Goal: Transaction & Acquisition: Subscribe to service/newsletter

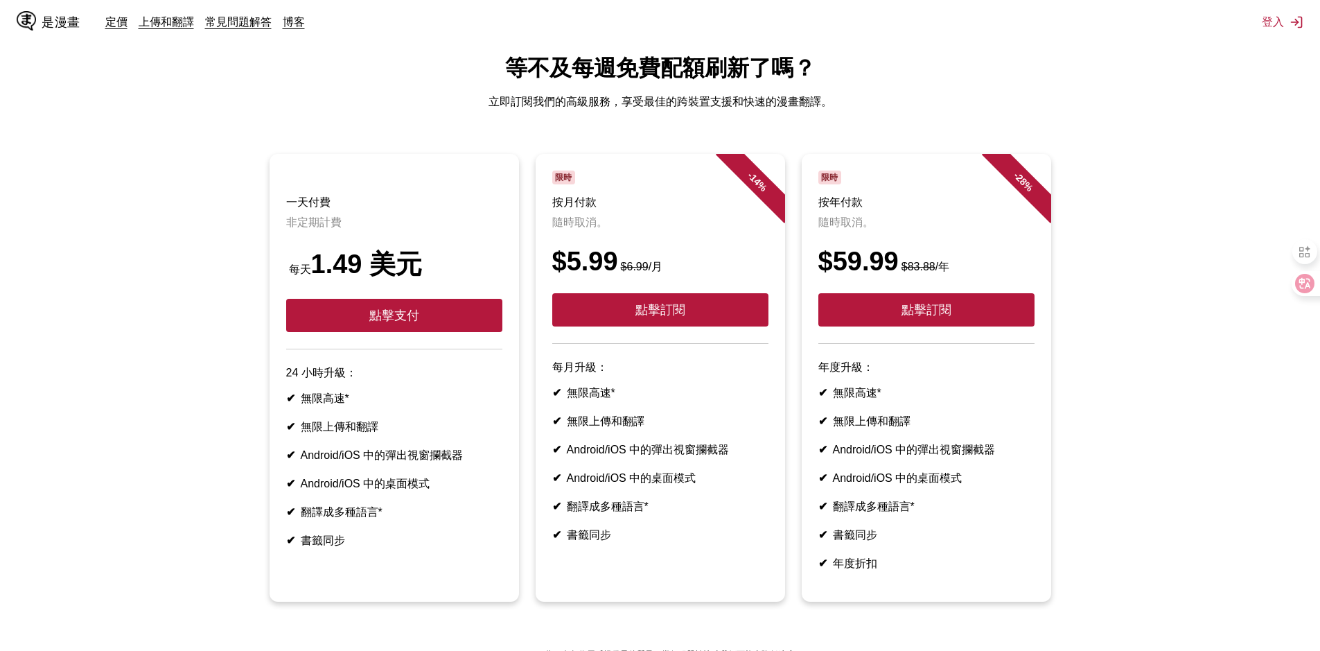
scroll to position [69, 0]
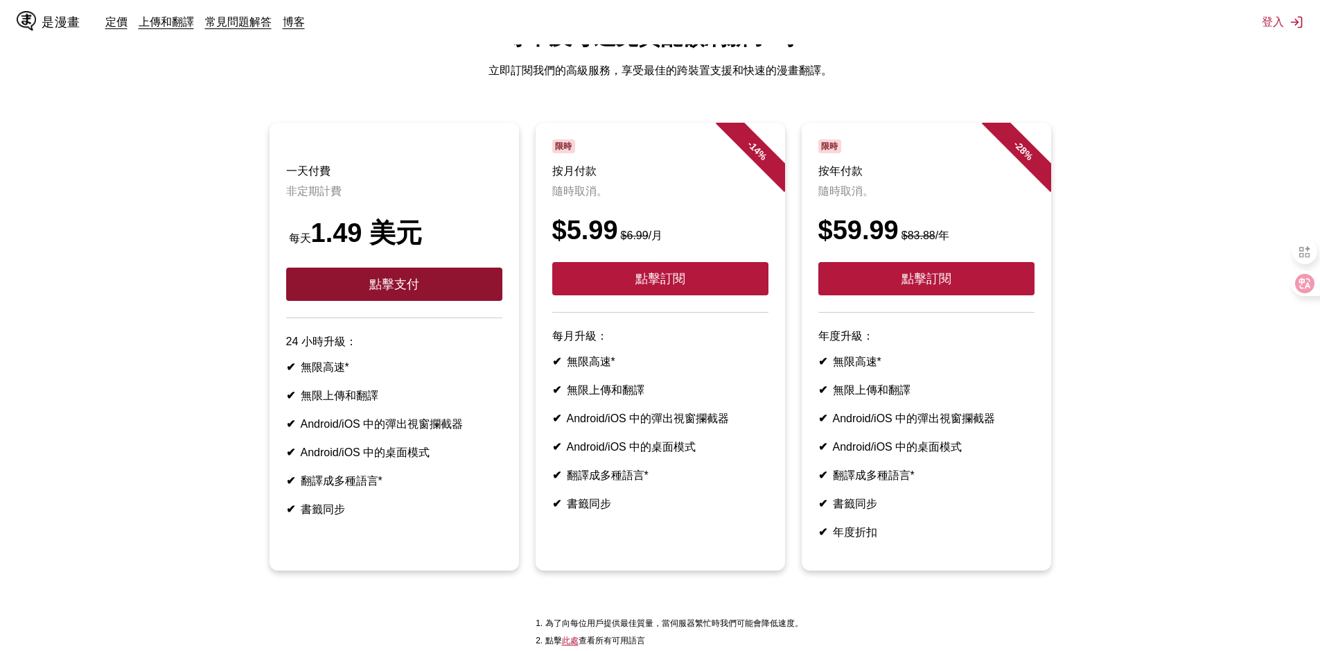
click at [445, 301] on button "點擊支付" at bounding box center [394, 283] width 216 height 33
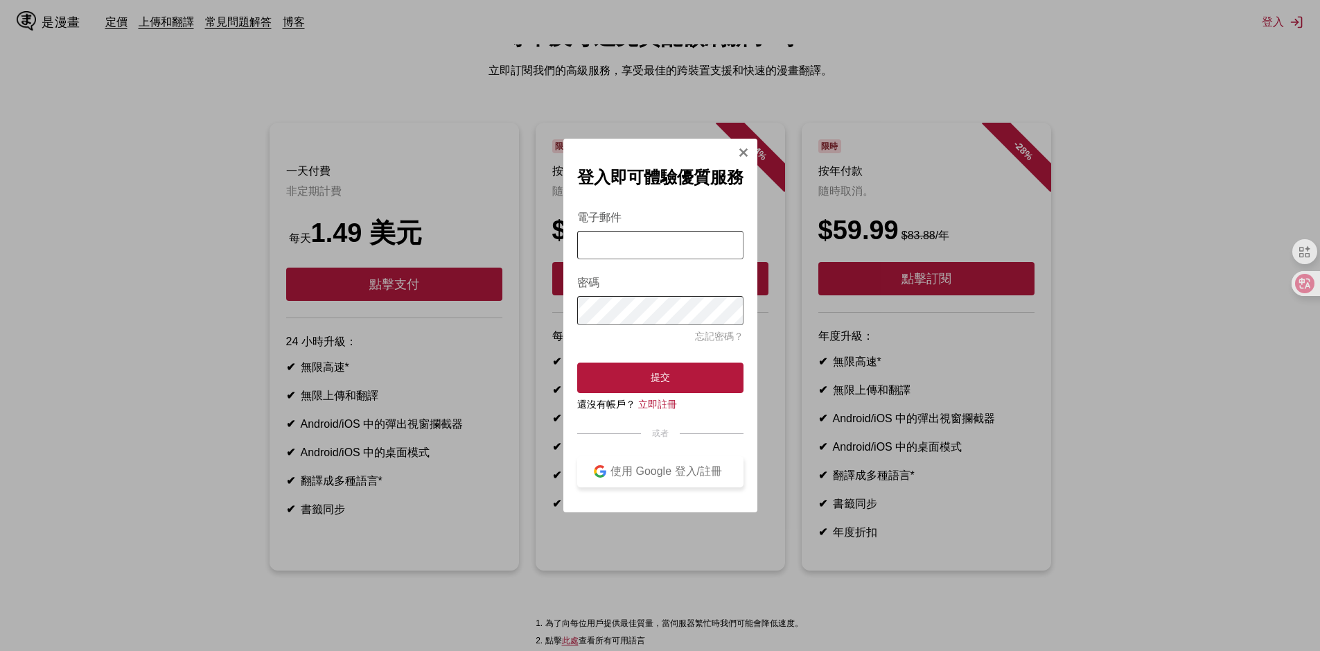
click at [646, 477] on font "使用 Google 登入/註冊" at bounding box center [666, 471] width 112 height 12
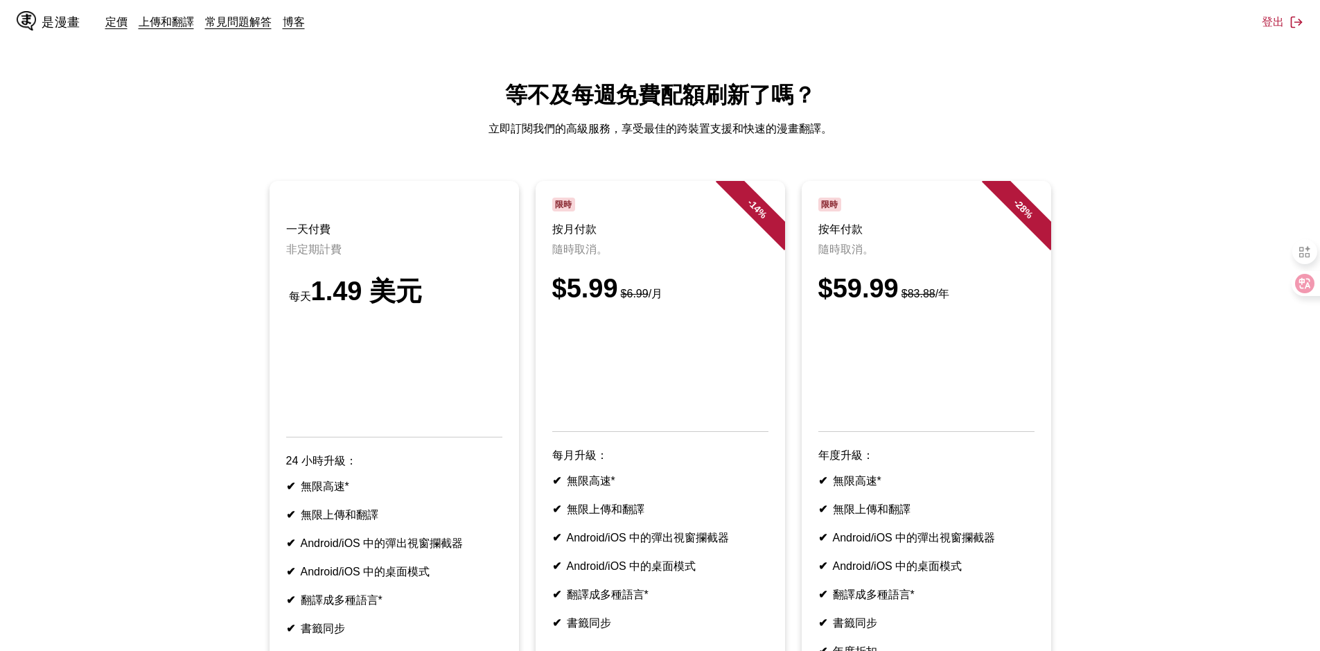
scroll to position [200, 0]
